Goal: Transaction & Acquisition: Register for event/course

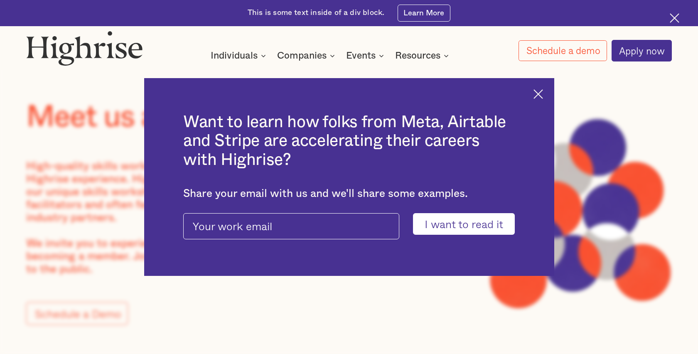
click at [538, 94] on img at bounding box center [538, 94] width 10 height 10
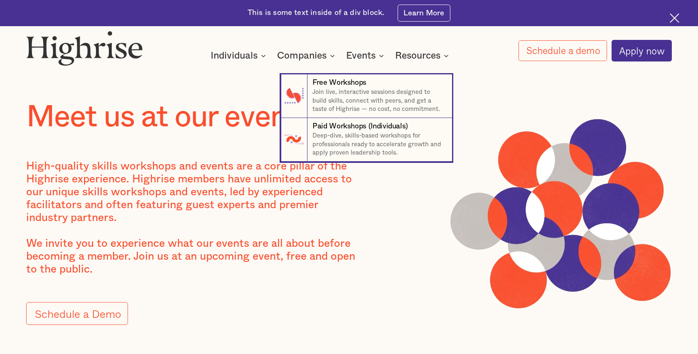
click at [360, 55] on div "Events" at bounding box center [360, 56] width 29 height 10
click at [351, 90] on p "Join live, interactive sessions designed to build skills, connect with peers, a…" at bounding box center [377, 101] width 131 height 26
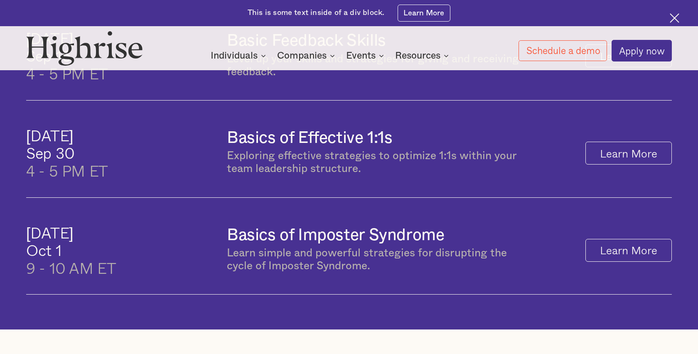
scroll to position [491, 0]
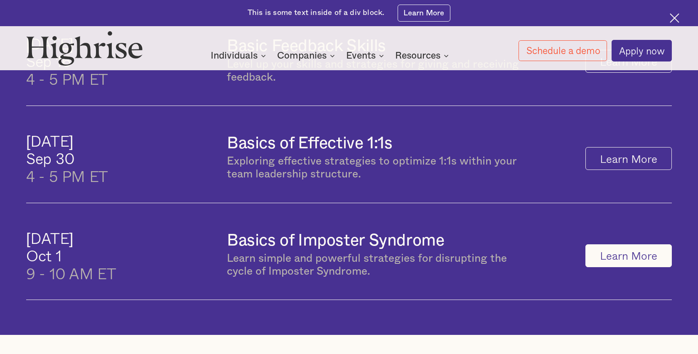
click at [632, 258] on link "Learn More" at bounding box center [628, 255] width 86 height 23
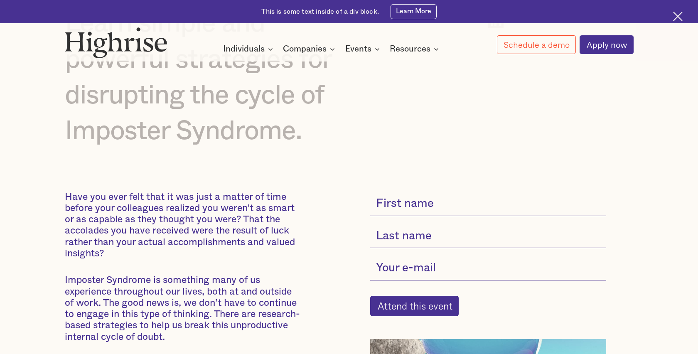
scroll to position [146, 0]
click at [430, 198] on input "current-single-event-subscribe-form" at bounding box center [488, 203] width 236 height 25
type input "Jennifer"
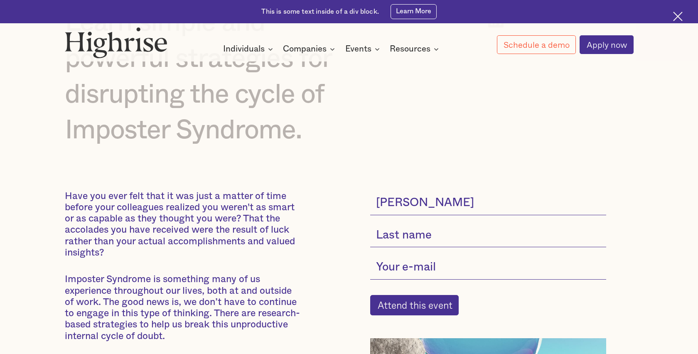
click at [406, 235] on input "current-single-event-subscribe-form" at bounding box center [488, 235] width 236 height 25
type input "Pañares"
click at [405, 265] on input "current-single-event-subscribe-form" at bounding box center [488, 267] width 236 height 25
type input "jenniferpanares@tryhighrise.com"
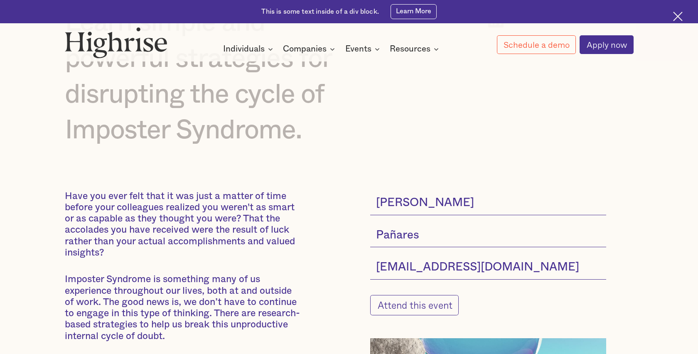
click at [409, 305] on input "Attend this event" at bounding box center [414, 305] width 88 height 20
type input "Please wait..."
